Goal: Task Accomplishment & Management: Manage account settings

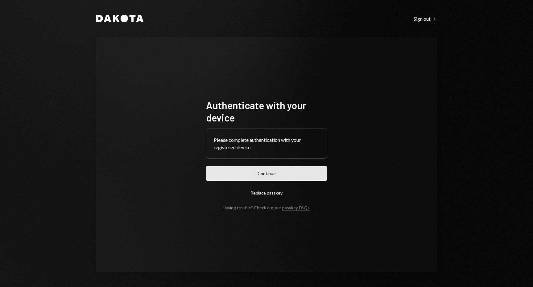
click at [257, 172] on button "Continue" at bounding box center [266, 173] width 121 height 14
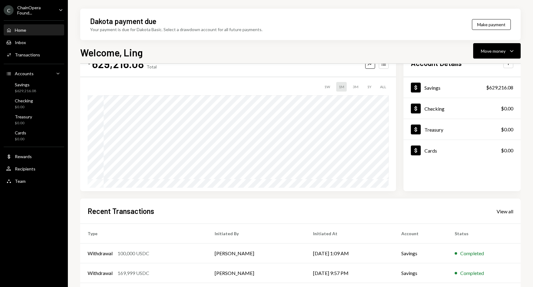
scroll to position [84, 0]
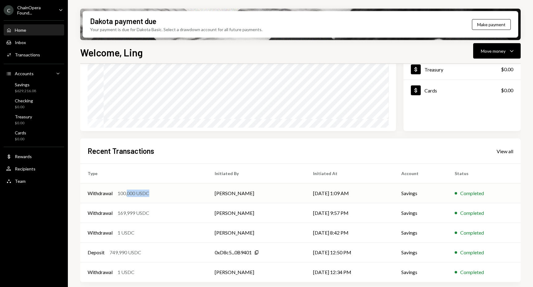
drag, startPoint x: 158, startPoint y: 194, endPoint x: 128, endPoint y: 193, distance: 29.9
click at [128, 193] on div "Withdrawal 100,000 USDC" at bounding box center [144, 193] width 112 height 7
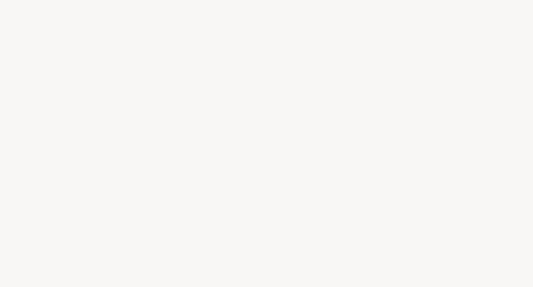
click at [128, 193] on div at bounding box center [266, 143] width 533 height 287
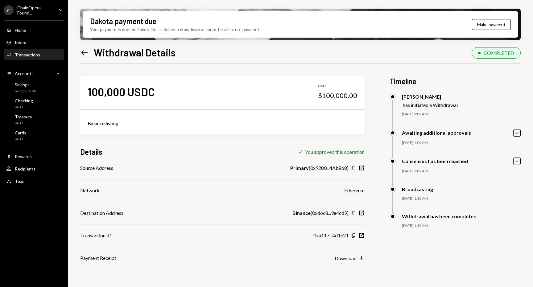
click at [86, 55] on icon "Left Arrow" at bounding box center [84, 52] width 9 height 9
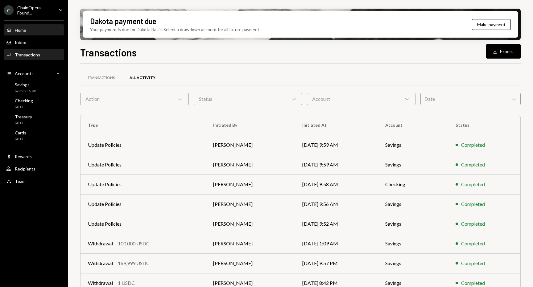
click at [26, 31] on div "Home Home" at bounding box center [34, 30] width 56 height 6
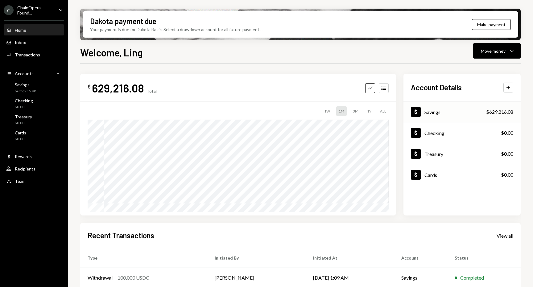
click at [456, 113] on div "Dollar Savings $629,216.08" at bounding box center [461, 112] width 117 height 20
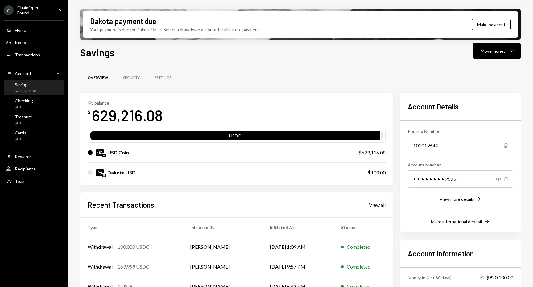
click at [508, 180] on div "• • • • • • • • 2523" at bounding box center [460, 179] width 105 height 17
click at [507, 180] on icon "button" at bounding box center [505, 179] width 3 height 4
click at [486, 53] on div "Move money" at bounding box center [493, 51] width 25 height 6
click at [482, 69] on div "Send" at bounding box center [491, 69] width 45 height 6
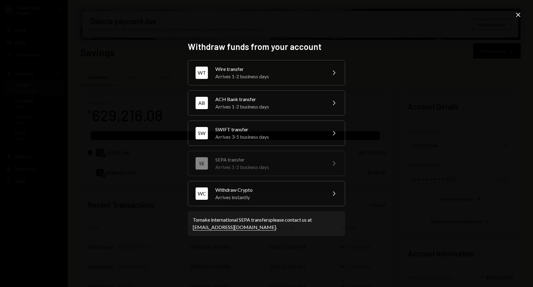
click at [518, 16] on icon "Close" at bounding box center [517, 14] width 7 height 7
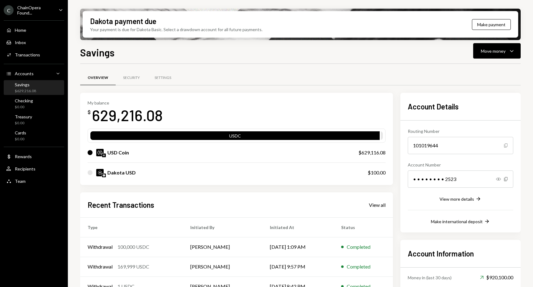
click at [506, 146] on icon "Copy" at bounding box center [505, 145] width 5 height 5
click at [506, 178] on icon "Copy" at bounding box center [505, 179] width 5 height 5
click at [516, 50] on button "Move money Caret Down" at bounding box center [496, 50] width 47 height 15
click at [437, 60] on div "Savings Move money Caret Down Overview Security Settings My balance $ 629,216.0…" at bounding box center [300, 184] width 440 height 278
click at [503, 51] on div "Move money" at bounding box center [493, 51] width 25 height 6
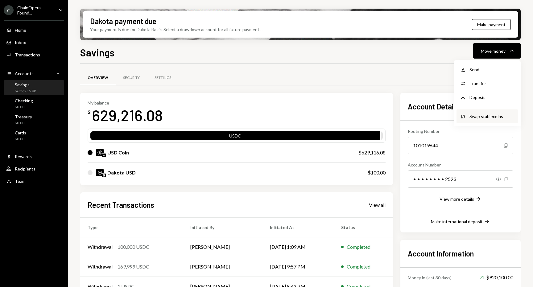
click at [488, 116] on div "Swap stablecoins" at bounding box center [491, 116] width 45 height 6
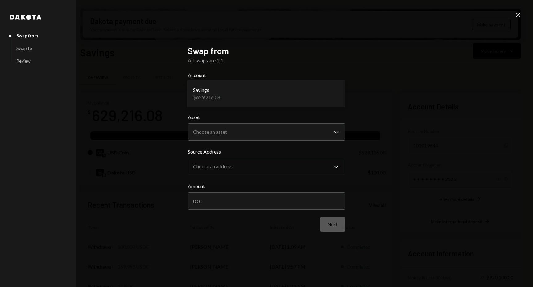
click at [334, 96] on body "C ChainOpera Found... Caret Down Home Home Inbox Inbox Activities Transactions …" at bounding box center [266, 143] width 533 height 287
click at [331, 132] on body "C ChainOpera Found... Caret Down Home Home Inbox Inbox Activities Transactions …" at bounding box center [266, 143] width 533 height 287
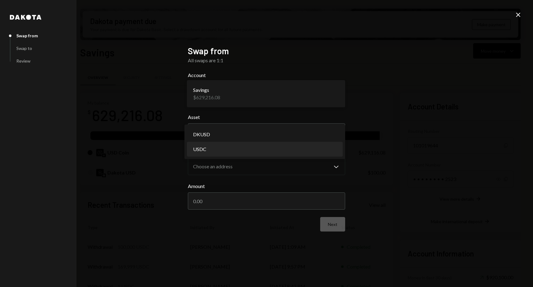
select select "****"
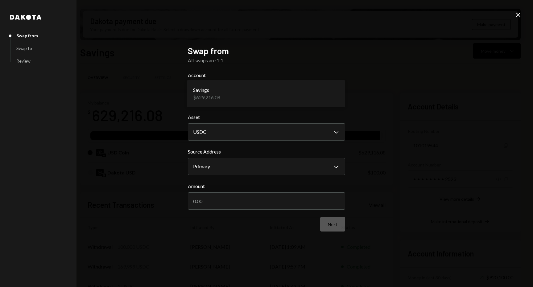
click at [520, 16] on icon at bounding box center [518, 15] width 4 height 4
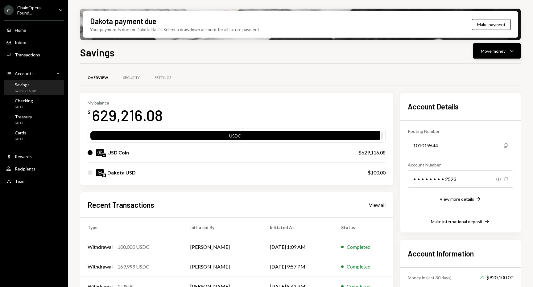
click at [502, 56] on button "Move money Caret Down" at bounding box center [496, 50] width 47 height 15
click at [482, 118] on div "Swap stablecoins" at bounding box center [491, 116] width 45 height 6
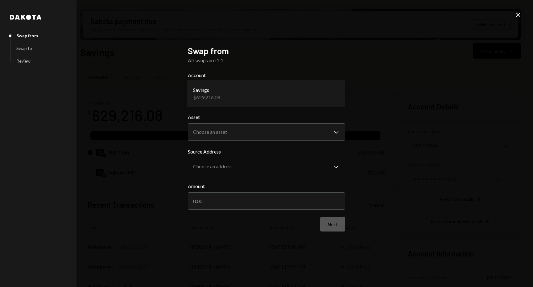
click at [258, 97] on body "C ChainOpera Found... Caret Down Home Home Inbox Inbox Activities Transactions …" at bounding box center [266, 143] width 533 height 287
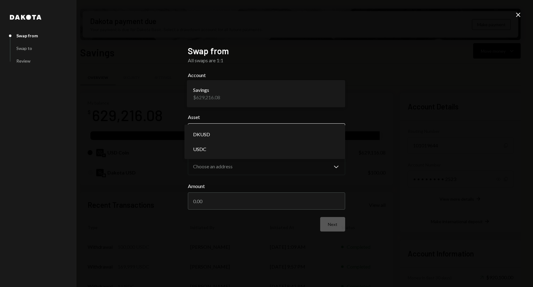
click at [252, 133] on body "C ChainOpera Found... Caret Down Home Home Inbox Inbox Activities Transactions …" at bounding box center [266, 143] width 533 height 287
select select "*****"
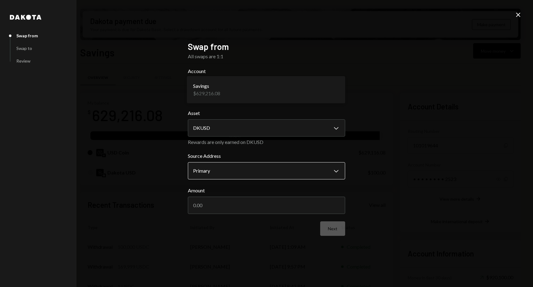
click at [256, 171] on body "C ChainOpera Found... Caret Down Home Home Inbox Inbox Activities Transactions …" at bounding box center [266, 143] width 533 height 287
click at [381, 160] on div "**********" at bounding box center [266, 143] width 533 height 287
click at [515, 15] on icon "Close" at bounding box center [517, 14] width 7 height 7
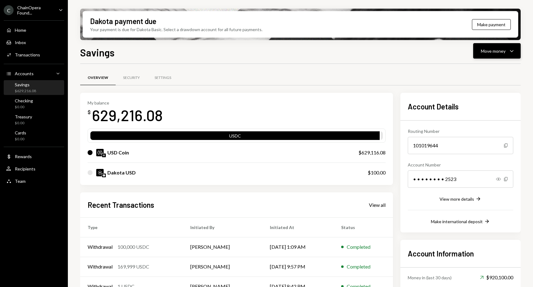
click at [511, 48] on icon "Caret Down" at bounding box center [511, 50] width 7 height 7
click at [506, 178] on icon "Copy" at bounding box center [505, 179] width 5 height 5
click at [497, 180] on icon "Show" at bounding box center [498, 179] width 5 height 5
